Goal: Information Seeking & Learning: Learn about a topic

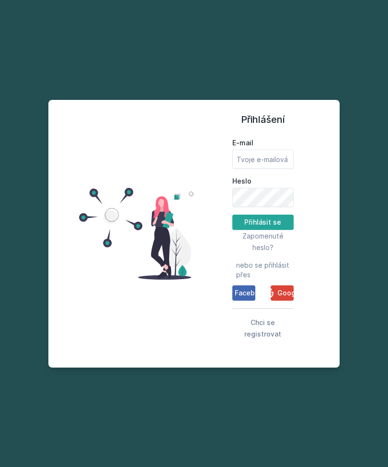
click at [280, 298] on span "Google" at bounding box center [289, 293] width 24 height 10
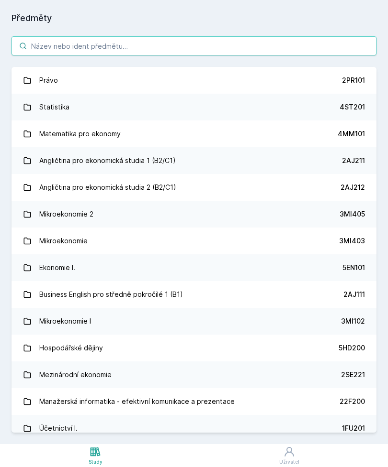
click at [105, 44] on input "search" at bounding box center [193, 45] width 365 height 19
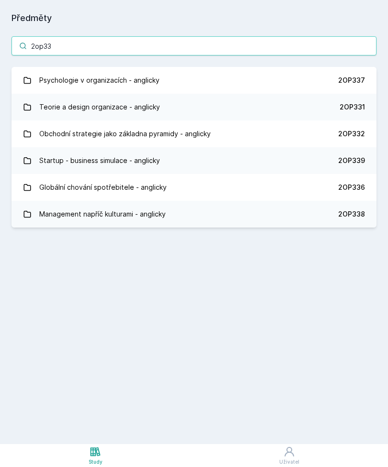
type input "2op33"
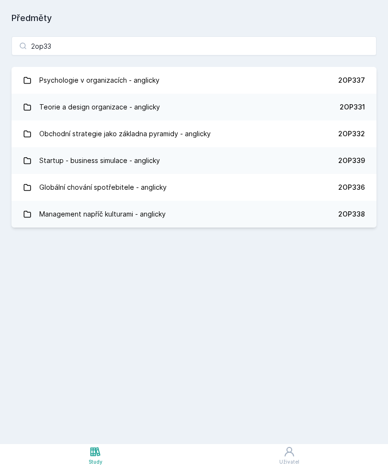
click at [75, 182] on div "Globální chování spotřebitele - anglicky" at bounding box center [102, 187] width 127 height 19
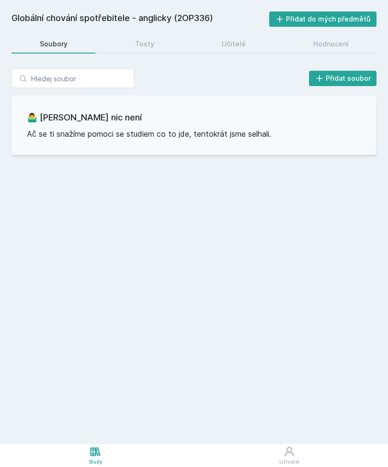
click at [314, 42] on div "Hodnocení" at bounding box center [330, 44] width 35 height 10
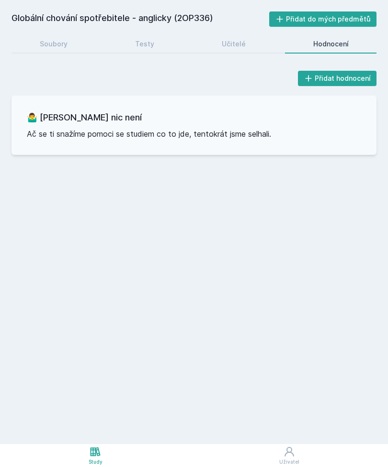
click at [230, 42] on div "Učitelé" at bounding box center [234, 44] width 24 height 10
click at [140, 51] on link "Testy" at bounding box center [144, 43] width 75 height 19
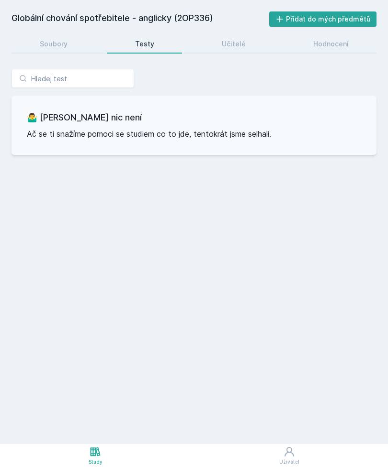
click at [52, 36] on link "Soubory" at bounding box center [53, 43] width 84 height 19
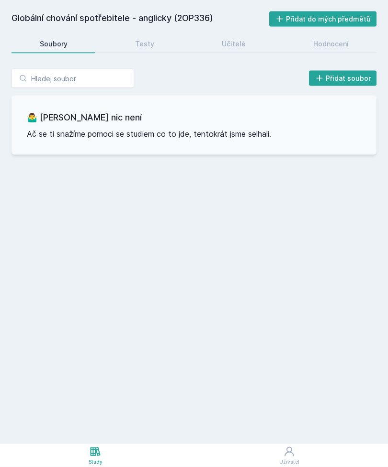
scroll to position [2, 0]
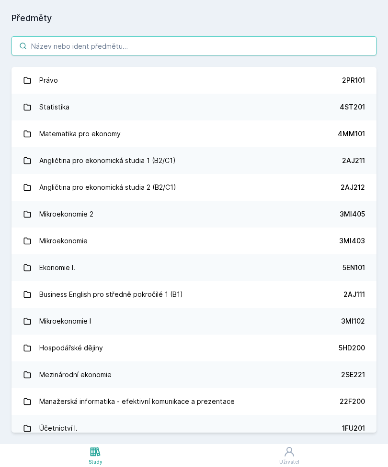
click at [76, 42] on input "search" at bounding box center [193, 45] width 365 height 19
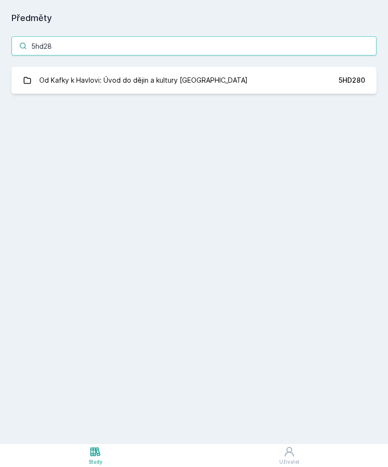
type input "5hd28"
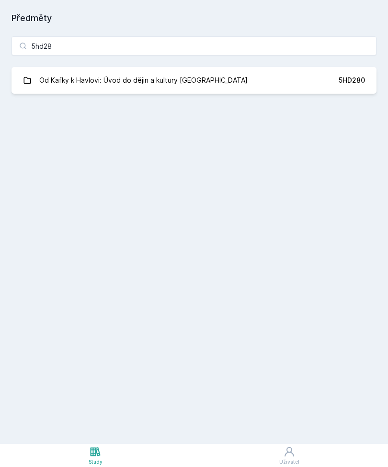
click at [144, 88] on div "Od Kafky k Havlovi: Úvod do dějin a kultury českých zemí" at bounding box center [143, 80] width 208 height 19
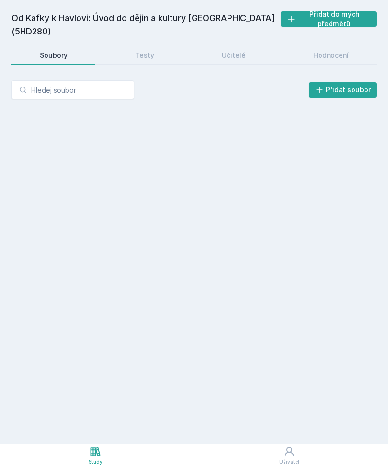
click at [340, 58] on div "Hodnocení" at bounding box center [330, 56] width 35 height 10
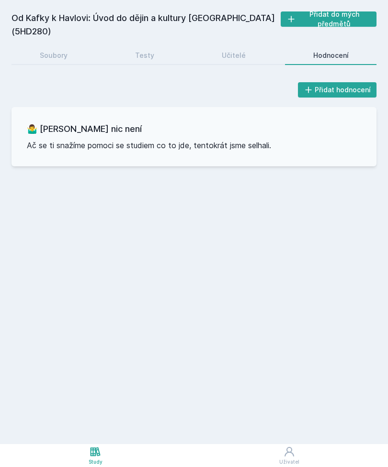
click at [151, 51] on div "Testy" at bounding box center [144, 56] width 19 height 10
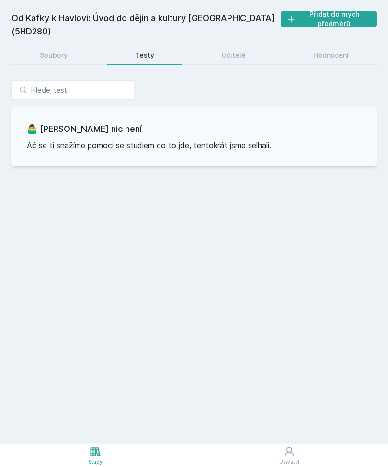
click at [44, 59] on link "Soubory" at bounding box center [53, 55] width 84 height 19
